Goal: Task Accomplishment & Management: Complete application form

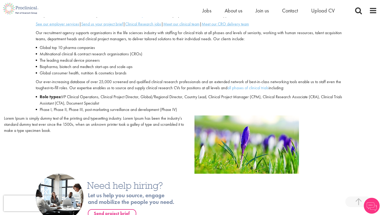
scroll to position [213, 0]
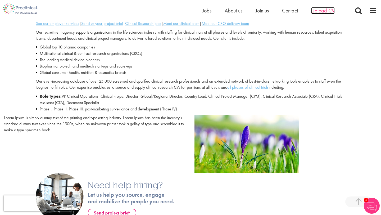
click at [332, 7] on span "Upload CV" at bounding box center [323, 10] width 24 height 7
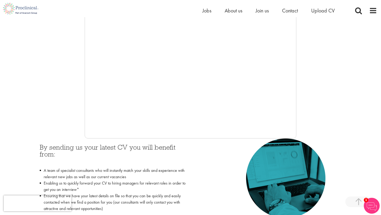
scroll to position [130, 0]
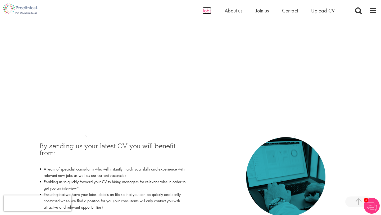
click at [206, 11] on span "Jobs" at bounding box center [206, 10] width 9 height 7
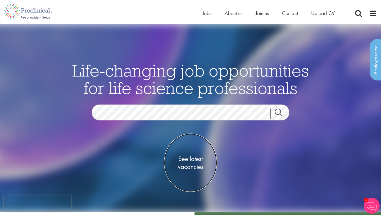
click at [195, 157] on span "See latest vacancies" at bounding box center [190, 163] width 53 height 16
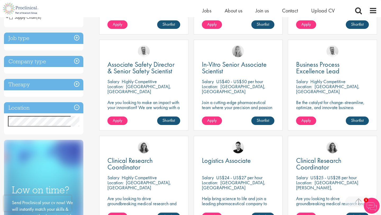
scroll to position [176, 0]
